Goal: Transaction & Acquisition: Purchase product/service

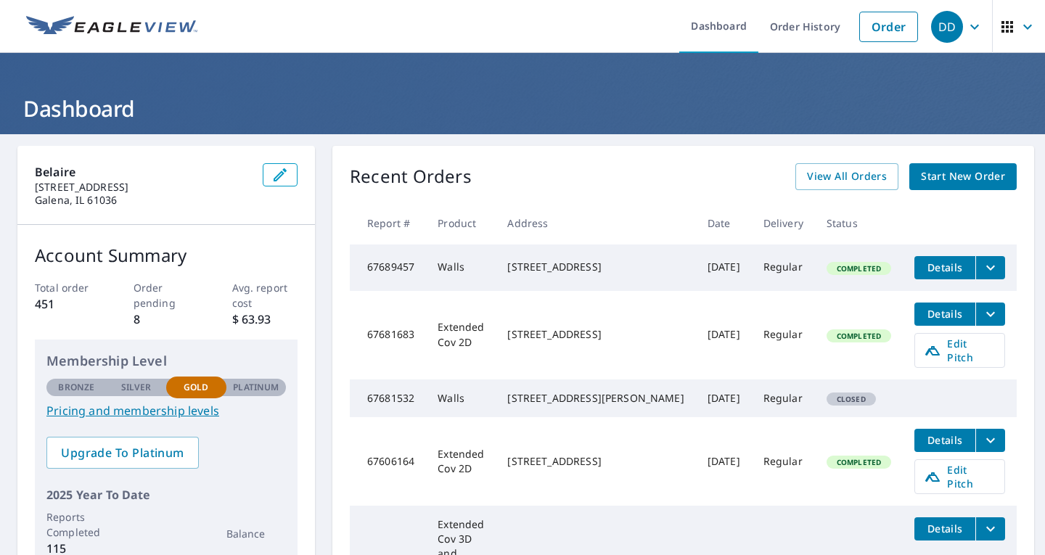
click at [956, 180] on span "Start New Order" at bounding box center [963, 177] width 84 height 18
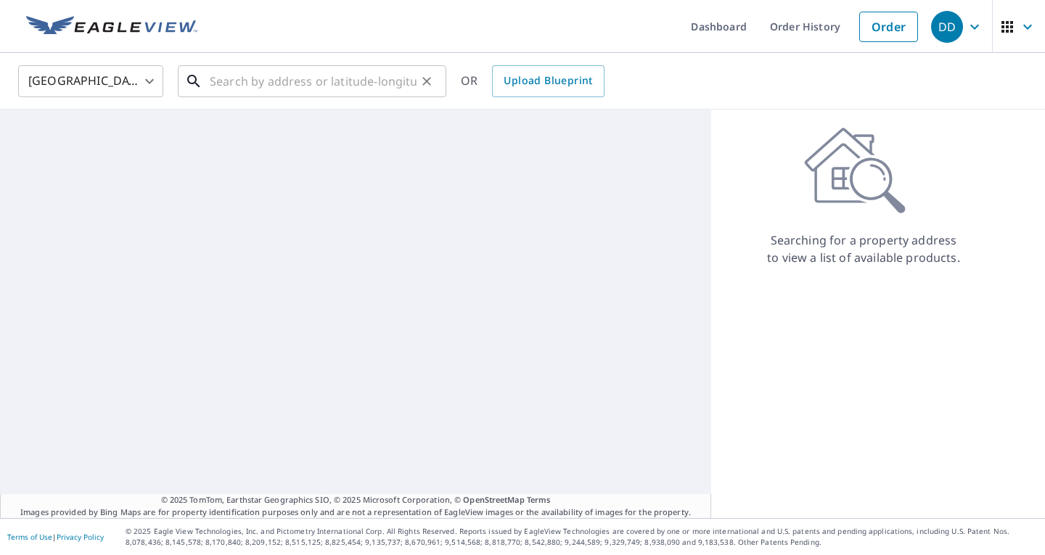
click at [308, 84] on input "text" at bounding box center [313, 81] width 207 height 41
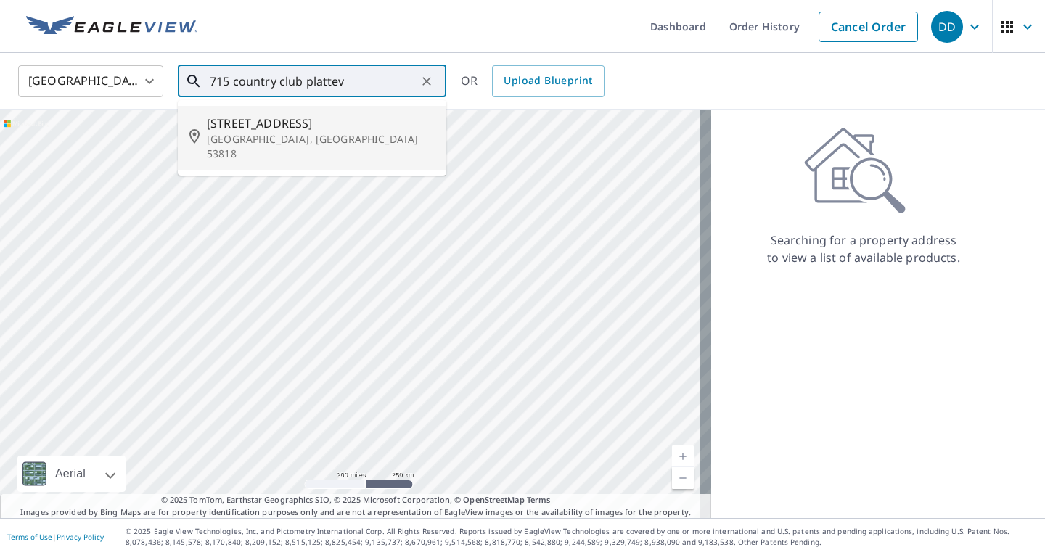
click at [316, 127] on span "[STREET_ADDRESS]" at bounding box center [321, 123] width 228 height 17
type input "[STREET_ADDRESS]"
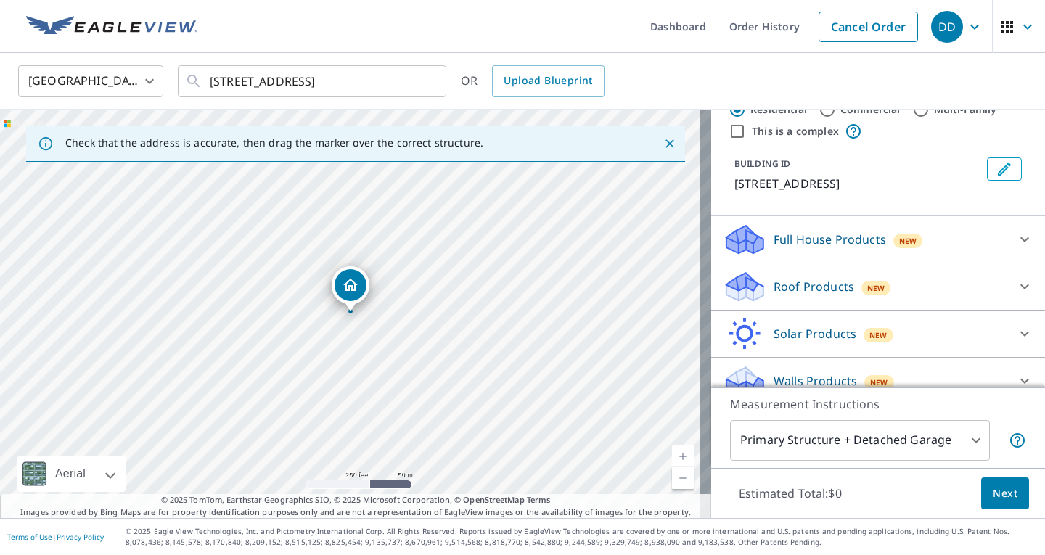
scroll to position [61, 0]
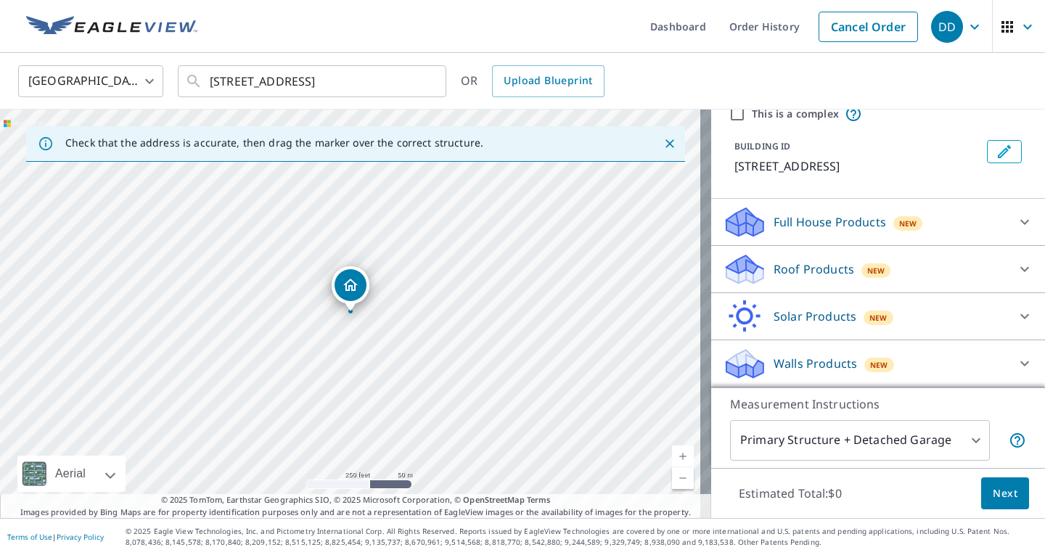
click at [1016, 360] on icon at bounding box center [1024, 363] width 17 height 17
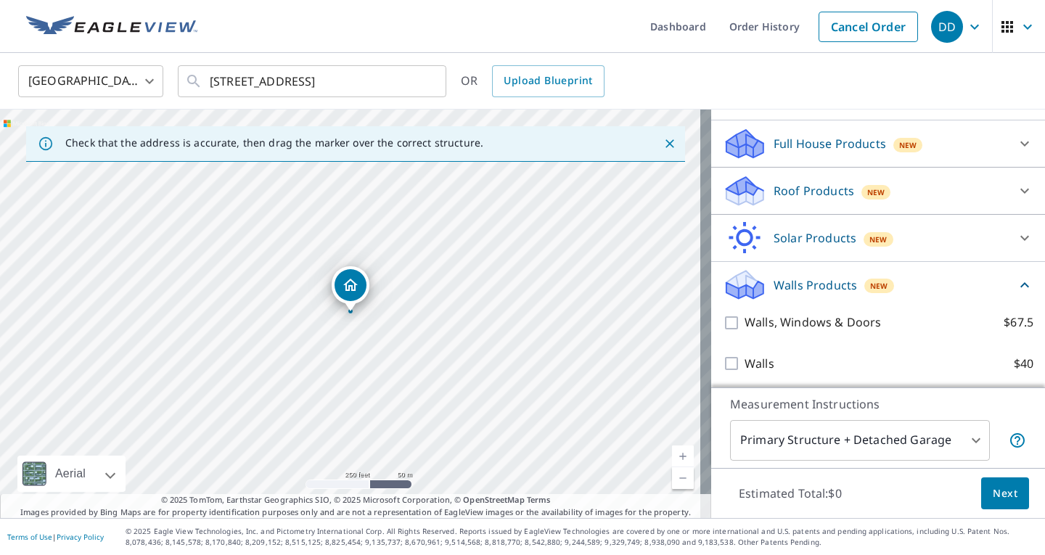
scroll to position [144, 0]
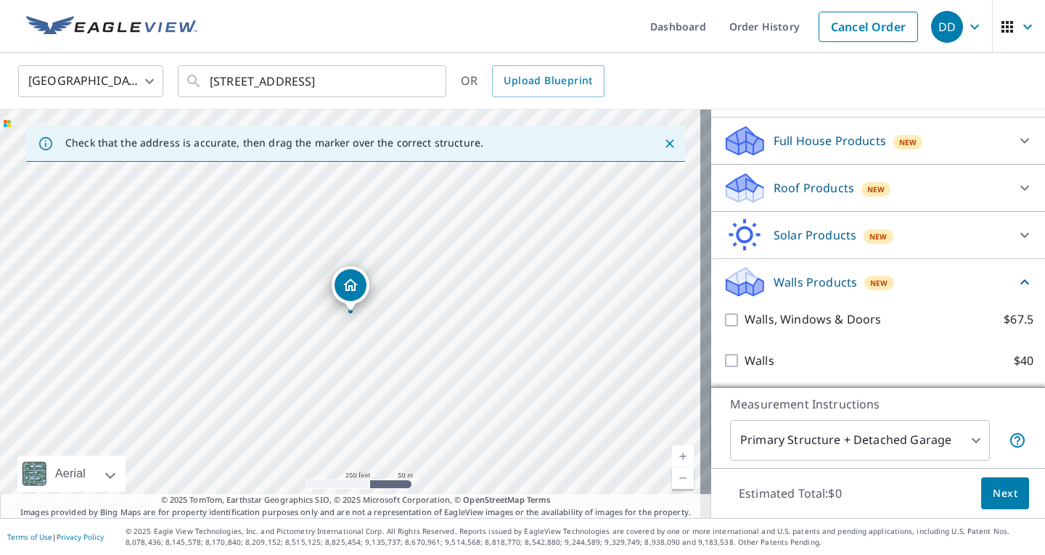
click at [744, 322] on p "Walls, Windows & Doors" at bounding box center [812, 319] width 136 height 18
click at [740, 322] on input "Walls, Windows & Doors $67.5" at bounding box center [733, 319] width 22 height 17
checkbox input "true"
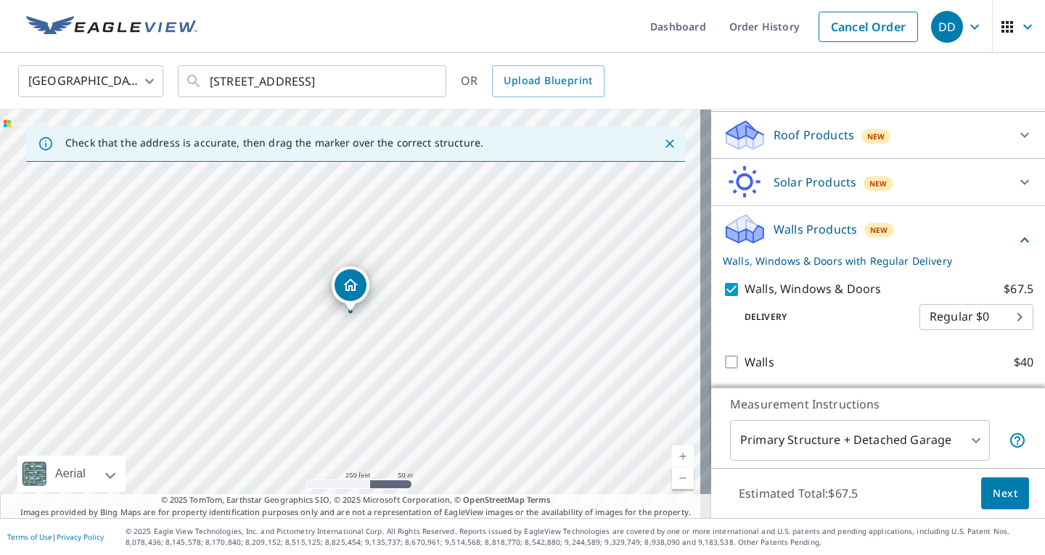
scroll to position [198, 0]
click at [960, 446] on body "DD DD Dashboard Order History Cancel Order DD [GEOGRAPHIC_DATA] US ​ [STREET_AD…" at bounding box center [522, 277] width 1045 height 555
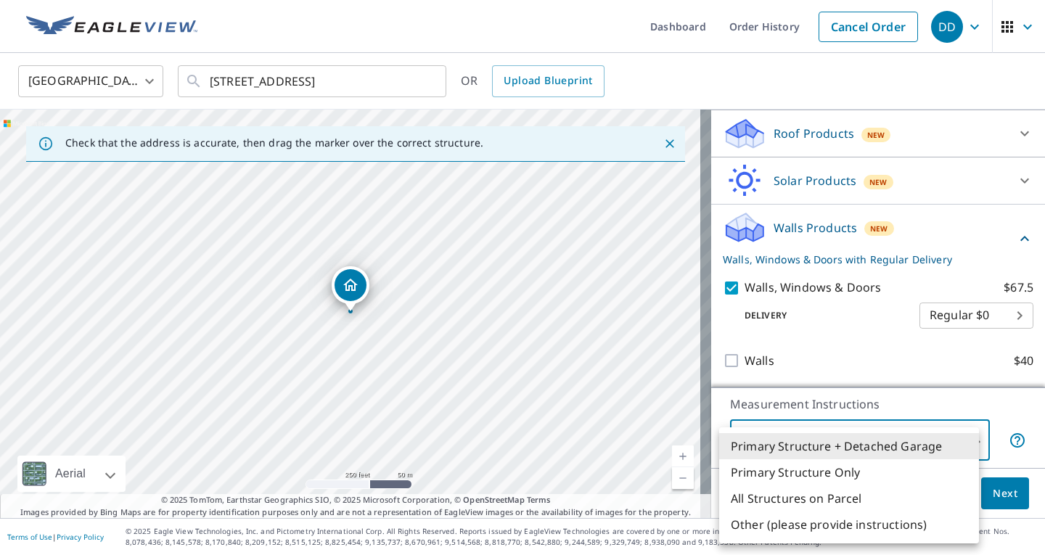
click at [940, 450] on li "Primary Structure + Detached Garage" at bounding box center [849, 446] width 260 height 26
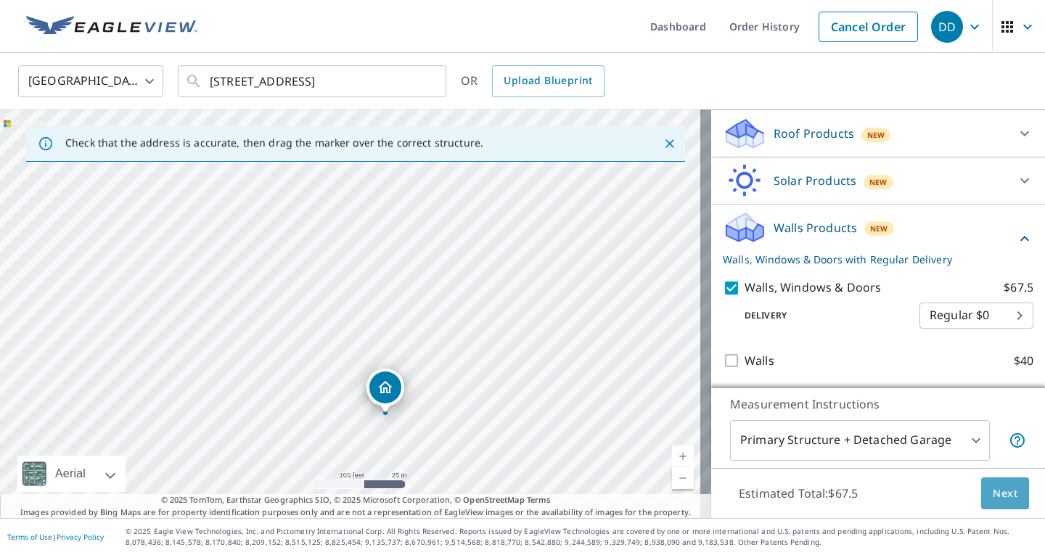
click at [992, 487] on span "Next" at bounding box center [1004, 494] width 25 height 18
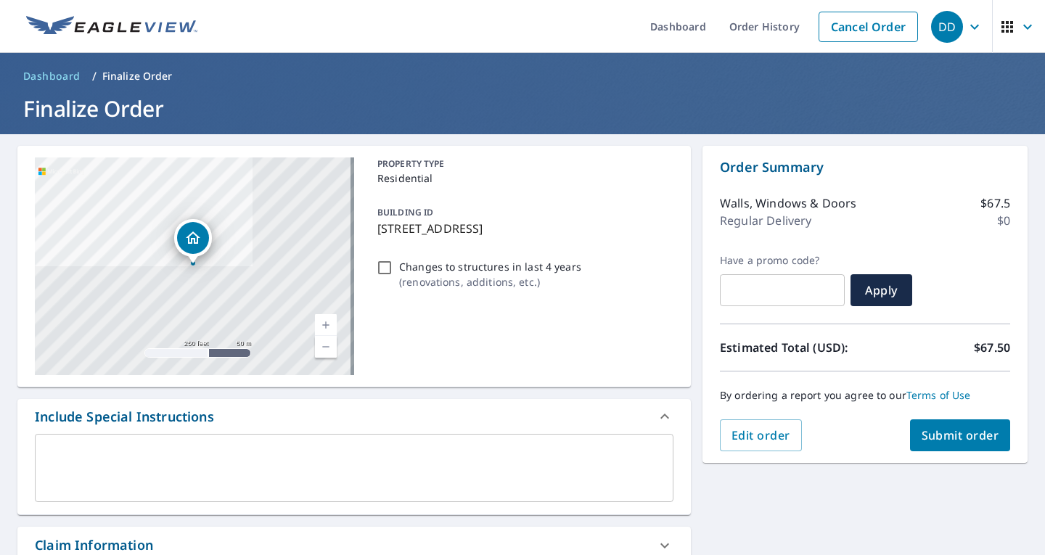
click at [942, 429] on span "Submit order" at bounding box center [960, 435] width 78 height 16
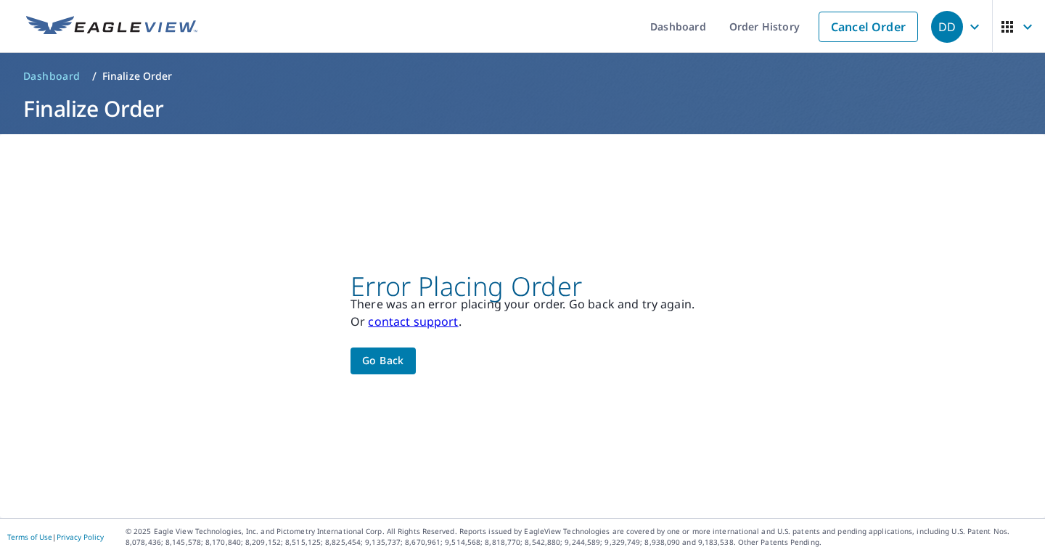
click at [387, 358] on span "Go back" at bounding box center [383, 361] width 42 height 18
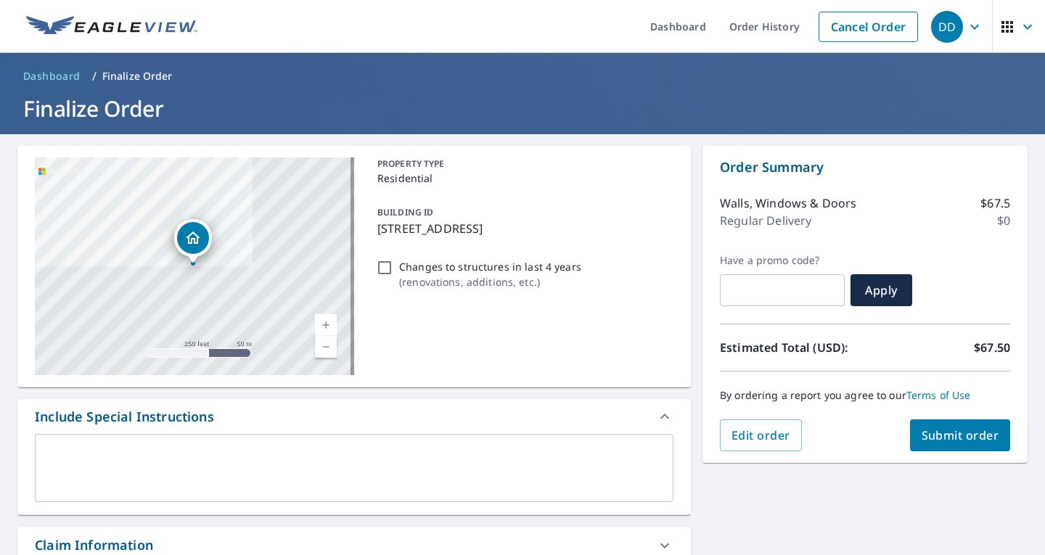
click at [951, 429] on span "Submit order" at bounding box center [960, 435] width 78 height 16
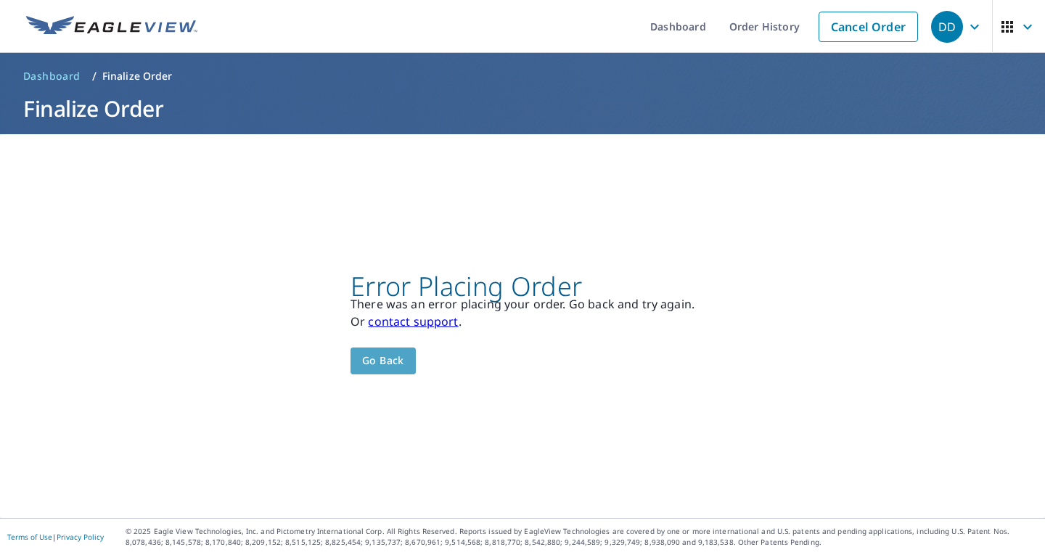
click at [390, 363] on span "Go back" at bounding box center [383, 361] width 42 height 18
